Goal: Task Accomplishment & Management: Manage account settings

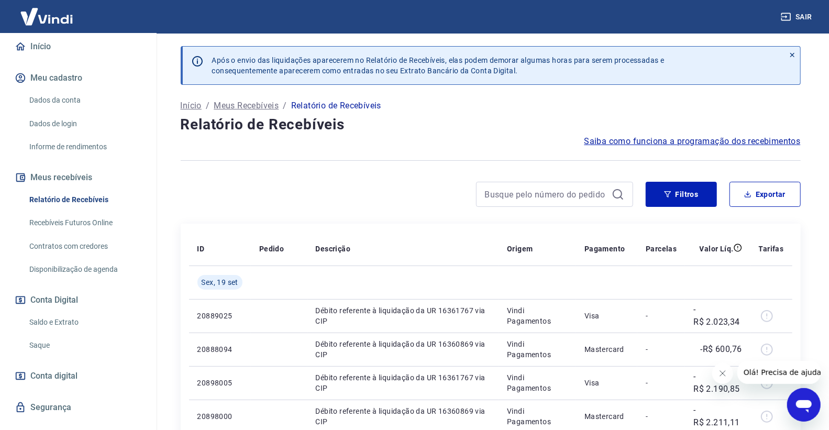
scroll to position [116, 0]
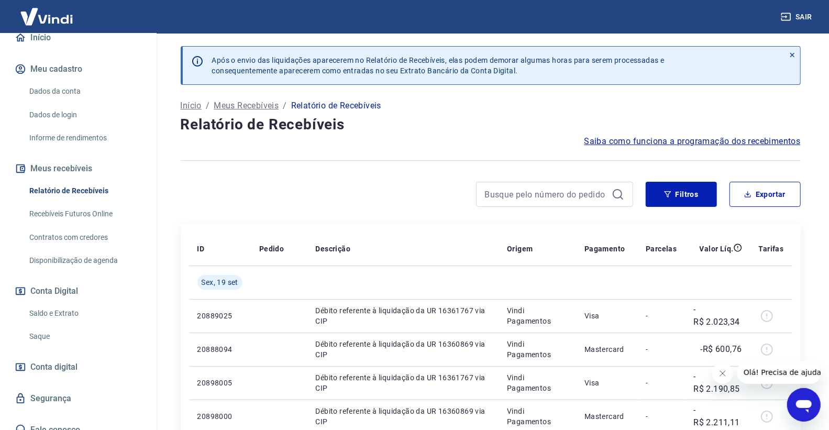
click at [49, 306] on link "Saldo e Extrato" at bounding box center [84, 313] width 119 height 21
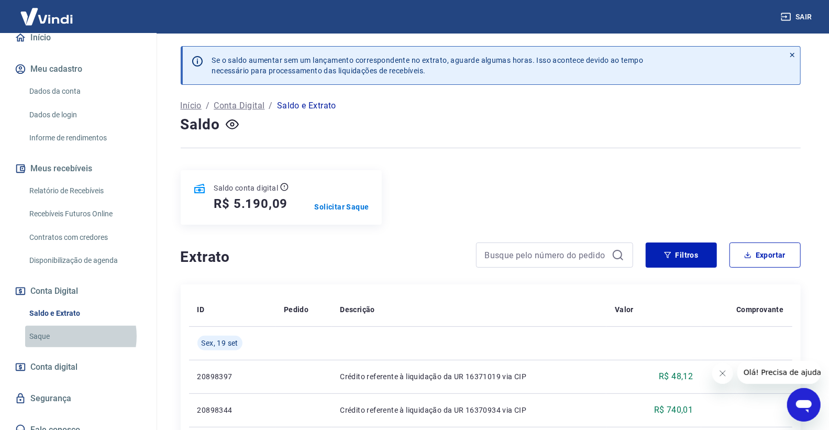
click at [67, 336] on link "Saque" at bounding box center [84, 336] width 119 height 21
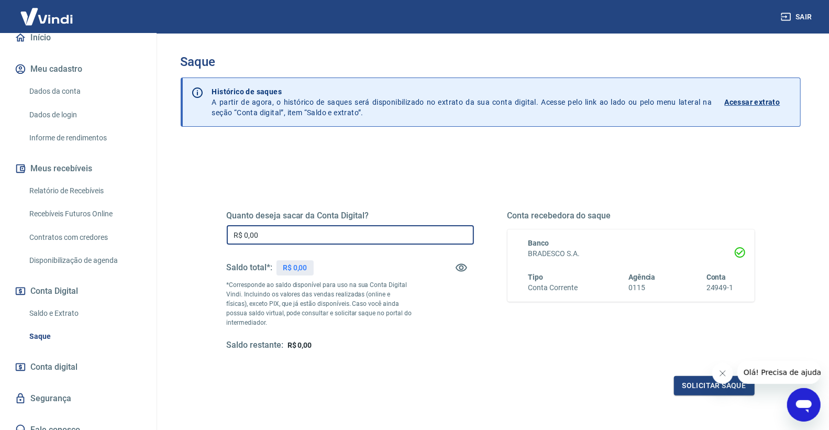
drag, startPoint x: 310, startPoint y: 238, endPoint x: 171, endPoint y: 233, distance: 139.4
click at [171, 233] on div "Saque Histórico de saques A partir de agora, o histórico de saques será disponi…" at bounding box center [490, 238] width 645 height 408
drag, startPoint x: 329, startPoint y: 236, endPoint x: 150, endPoint y: 233, distance: 179.1
click at [150, 233] on div "Sair Maquinbal Cozinhas Profissionais [EMAIL_ADDRESS][DOMAIN_NAME] Início Meu c…" at bounding box center [414, 215] width 829 height 430
type input "R$ 5.190,09"
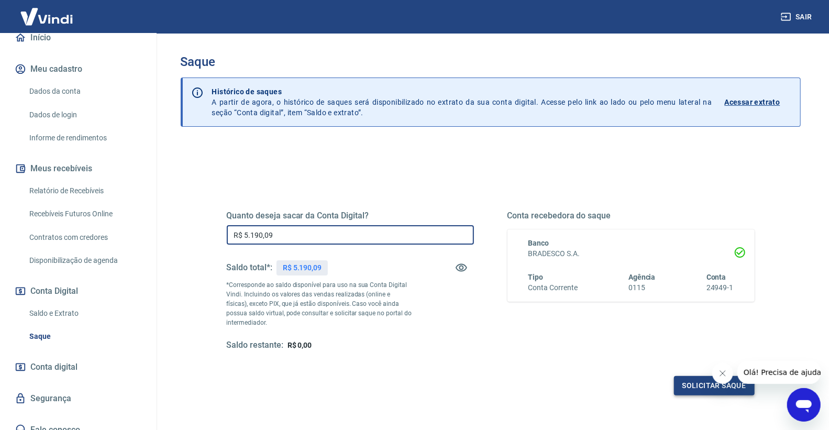
click at [677, 378] on button "Solicitar saque" at bounding box center [714, 385] width 81 height 19
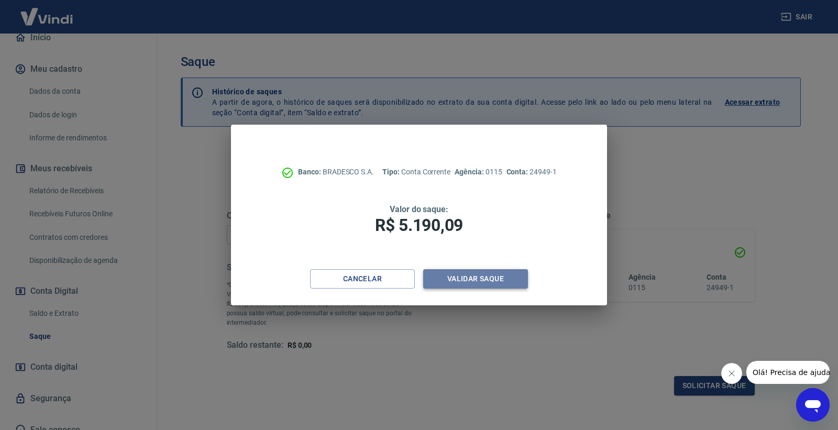
click at [474, 271] on button "Validar saque" at bounding box center [475, 278] width 105 height 19
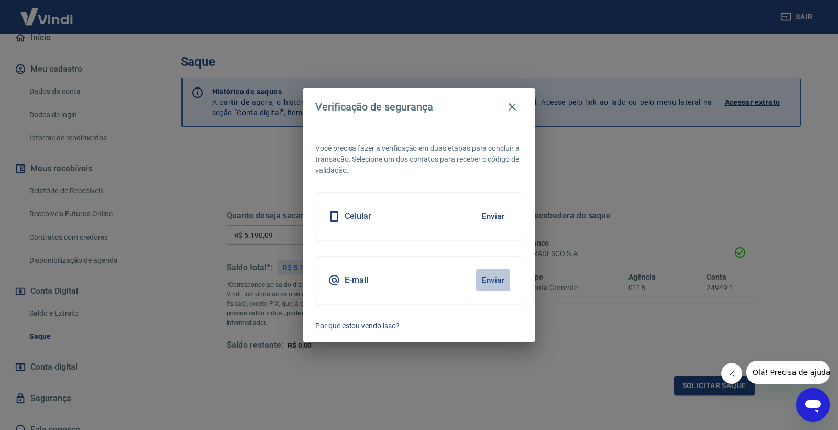
click at [499, 273] on button "Enviar" at bounding box center [493, 280] width 34 height 22
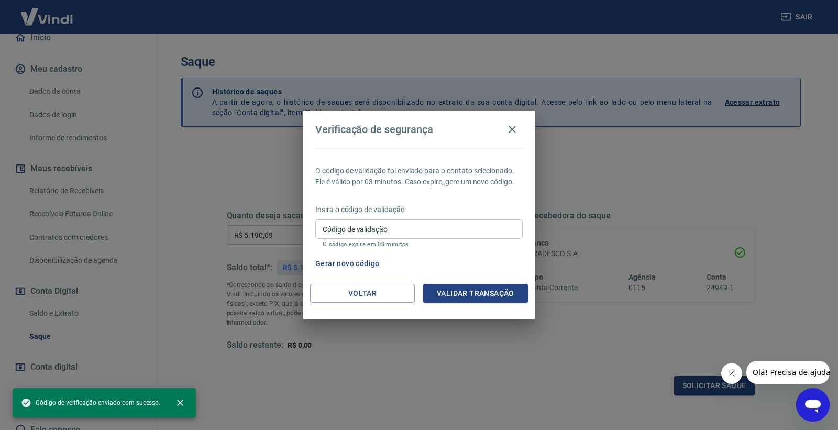
click at [427, 216] on div "Insira o código de validação Código de validação Código de validação O código e…" at bounding box center [418, 227] width 207 height 46
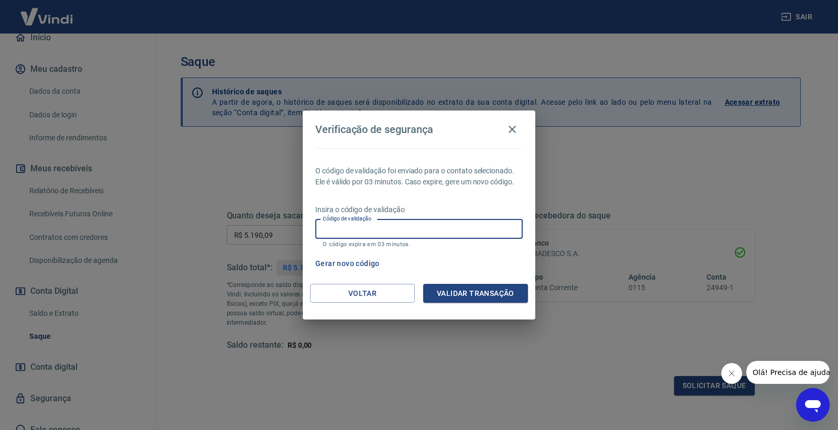
click at [422, 223] on input "Código de validação" at bounding box center [418, 228] width 207 height 19
click at [422, 222] on input "Código de validação" at bounding box center [418, 228] width 207 height 19
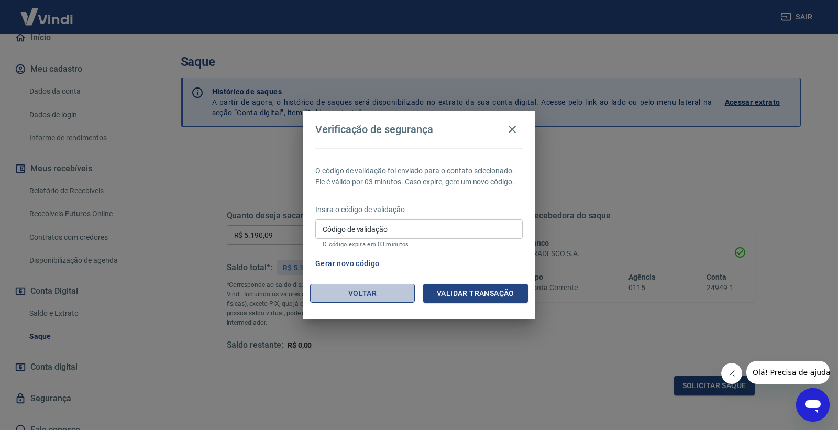
click at [318, 290] on button "Voltar" at bounding box center [362, 293] width 105 height 19
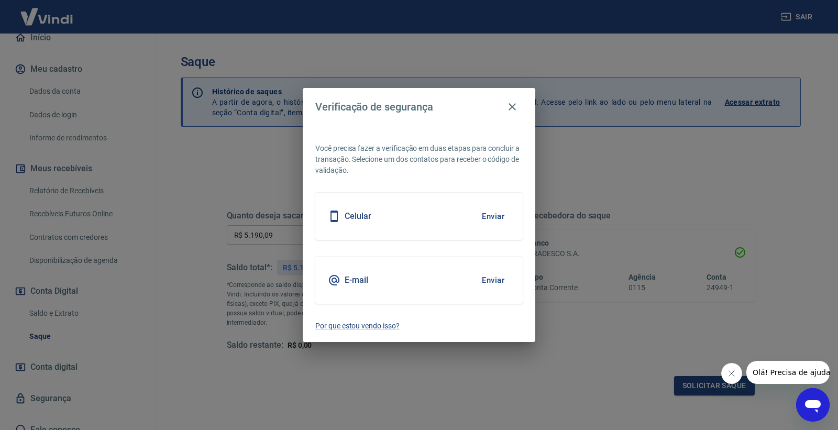
click at [493, 279] on button "Enviar" at bounding box center [493, 280] width 34 height 22
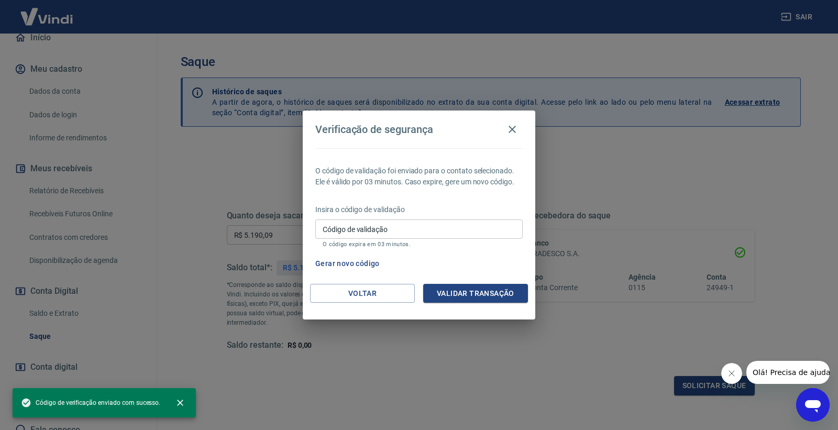
click at [465, 228] on input "Código de validação" at bounding box center [418, 228] width 207 height 19
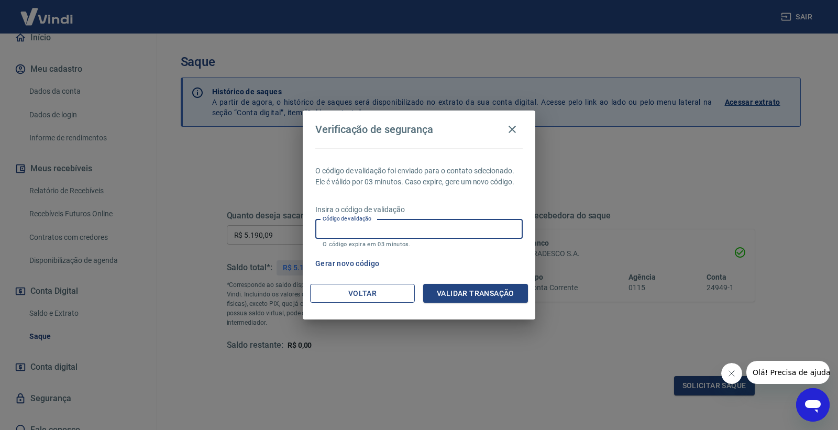
click at [328, 284] on button "Voltar" at bounding box center [362, 293] width 105 height 19
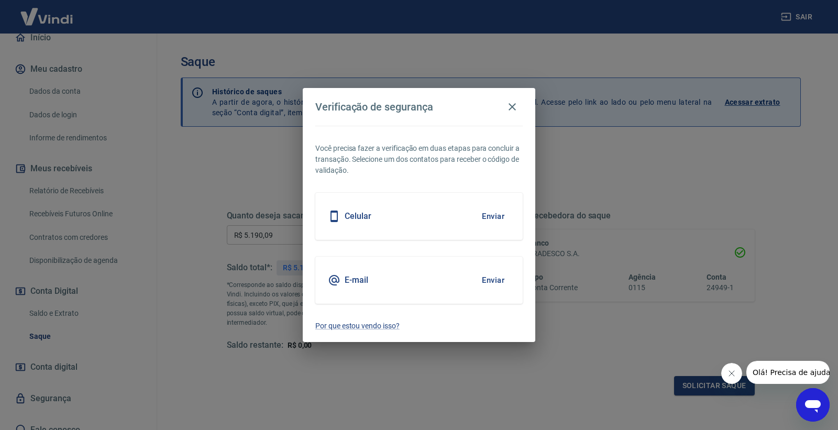
click at [490, 215] on button "Enviar" at bounding box center [493, 216] width 34 height 22
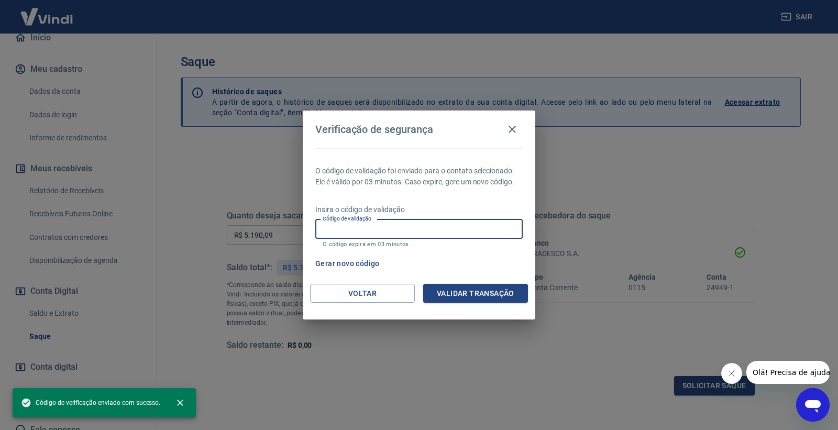
click at [407, 233] on input "Código de validação" at bounding box center [418, 228] width 207 height 19
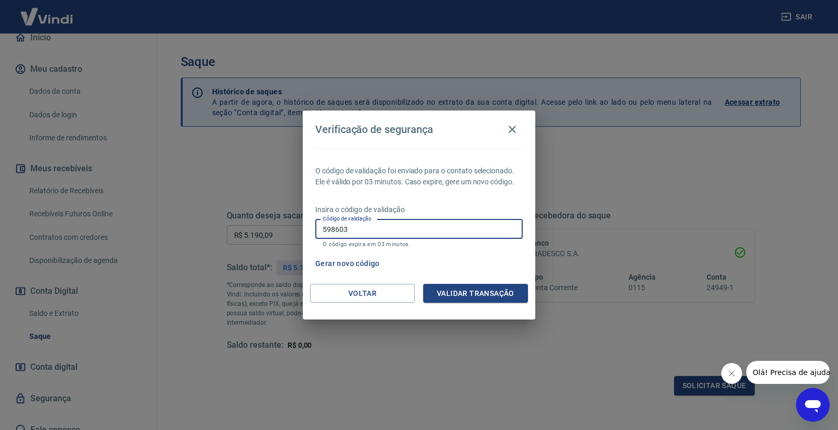
type input "598603"
click at [457, 280] on div "O código de validação foi enviado para o contato selecionado. Ele é válido por …" at bounding box center [419, 216] width 233 height 136
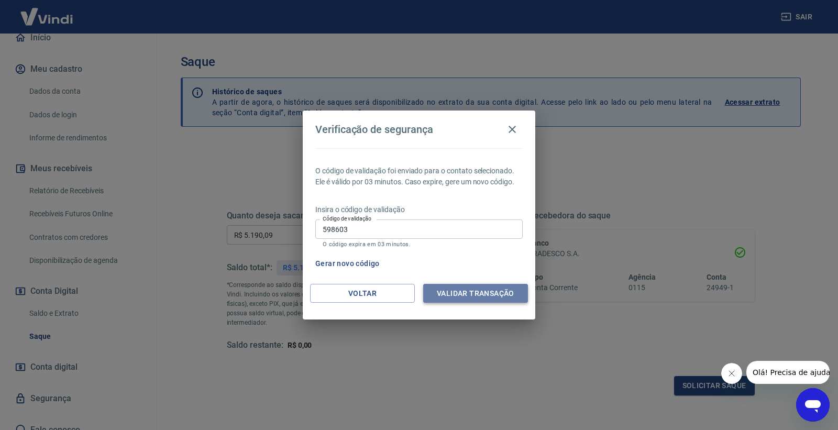
click at [458, 288] on button "Validar transação" at bounding box center [475, 293] width 105 height 19
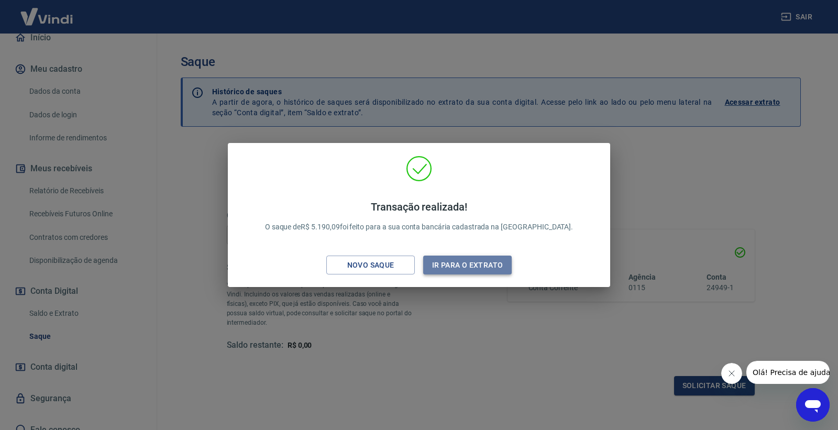
click at [459, 260] on button "Ir para o extrato" at bounding box center [467, 265] width 89 height 19
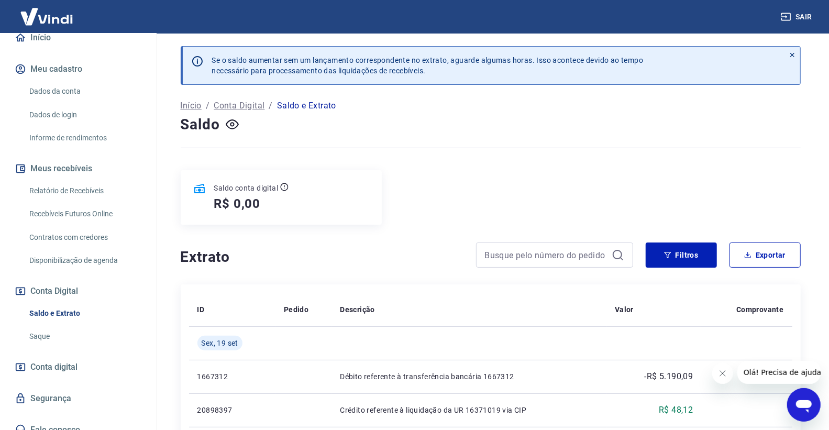
click at [65, 334] on link "Saque" at bounding box center [84, 336] width 119 height 21
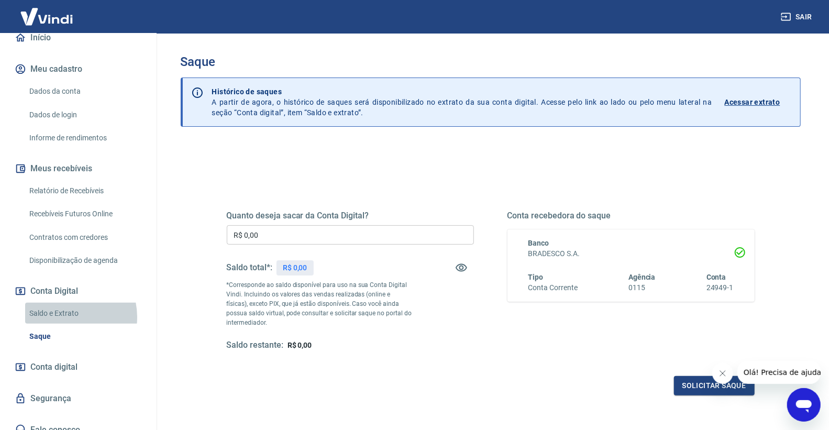
click at [65, 317] on link "Saldo e Extrato" at bounding box center [84, 313] width 119 height 21
